Goal: Navigation & Orientation: Find specific page/section

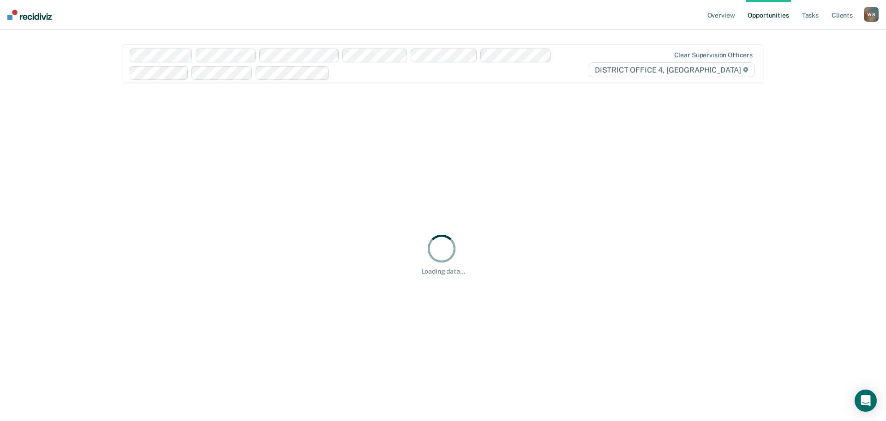
click at [870, 12] on div "W S" at bounding box center [871, 14] width 15 height 15
click at [814, 60] on link "Go to Operations" at bounding box center [834, 61] width 74 height 8
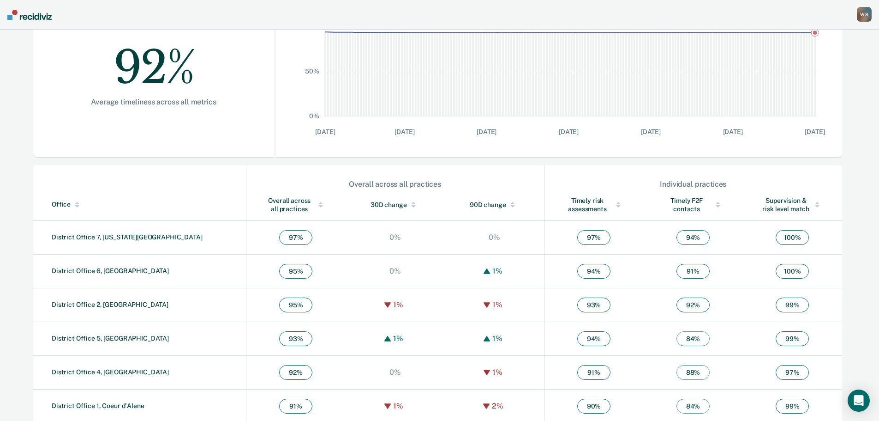
scroll to position [185, 0]
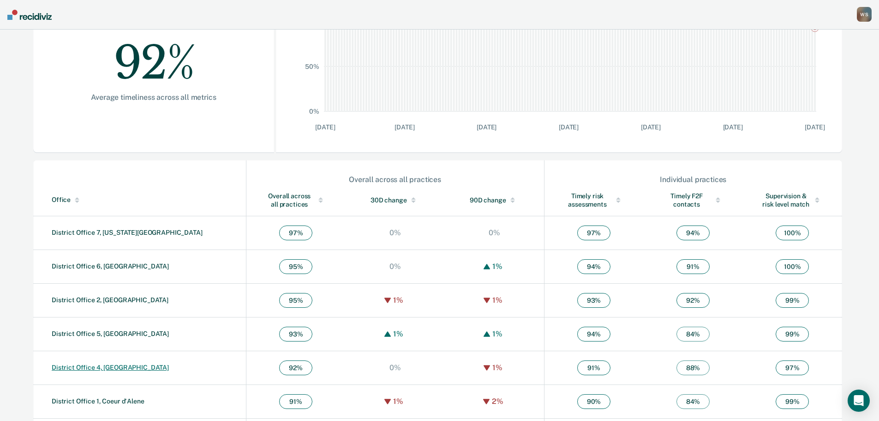
click at [97, 365] on link "District Office 4, [GEOGRAPHIC_DATA]" at bounding box center [110, 366] width 117 height 7
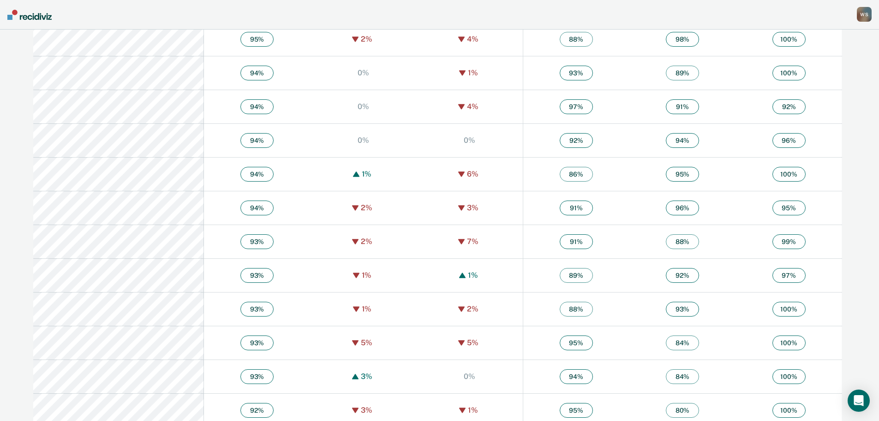
scroll to position [1208, 0]
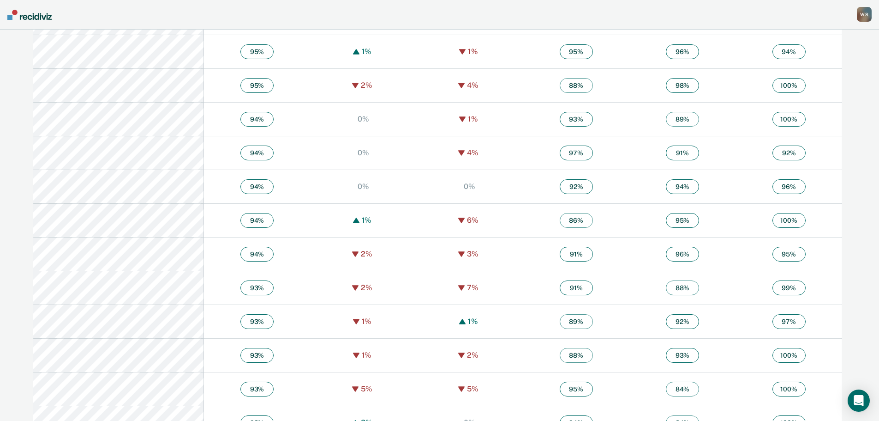
scroll to position [185, 0]
